Goal: Information Seeking & Learning: Learn about a topic

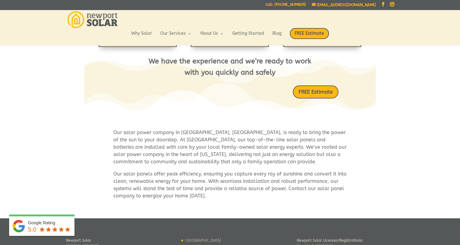
scroll to position [279, 0]
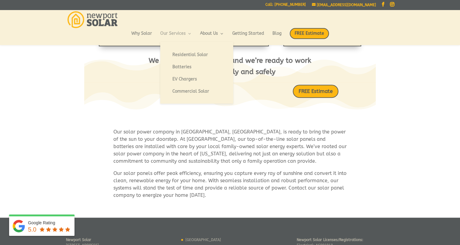
click at [187, 33] on link "Our Services" at bounding box center [176, 36] width 32 height 10
click at [192, 56] on link "Residential Solar" at bounding box center [196, 55] width 61 height 12
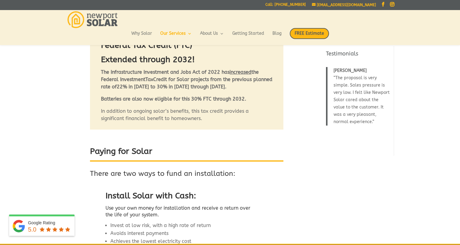
scroll to position [498, 0]
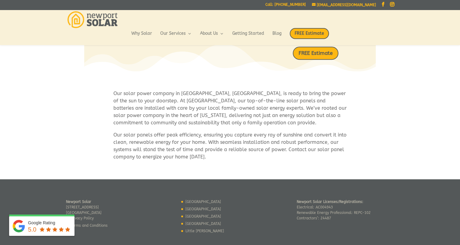
scroll to position [321, 0]
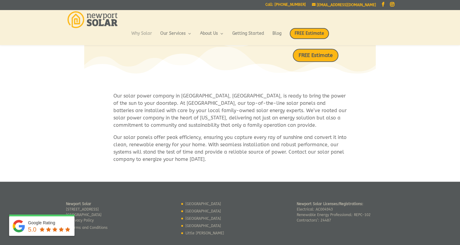
click at [150, 37] on link "Why Solar" at bounding box center [141, 36] width 21 height 10
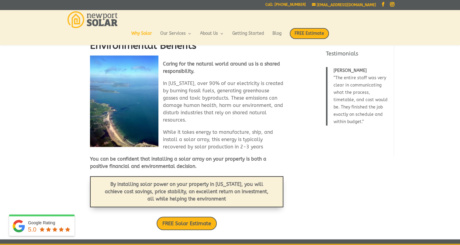
scroll to position [520, 0]
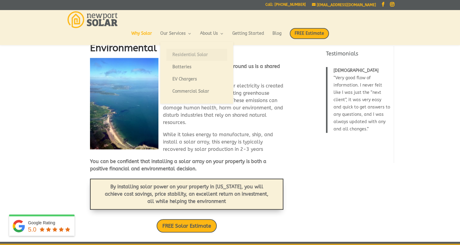
click at [196, 52] on link "Residential Solar" at bounding box center [196, 55] width 61 height 12
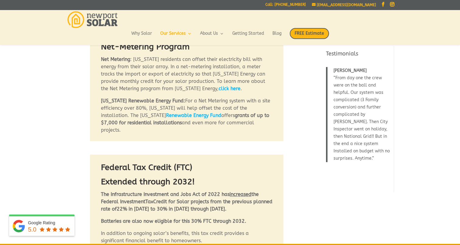
scroll to position [378, 0]
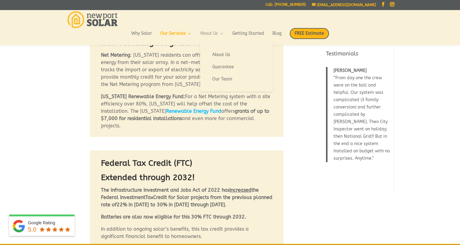
click at [212, 33] on link "About Us" at bounding box center [212, 36] width 24 height 10
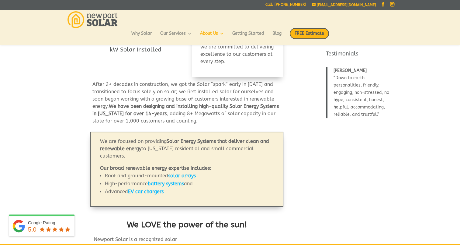
scroll to position [160, 0]
